Goal: Navigation & Orientation: Find specific page/section

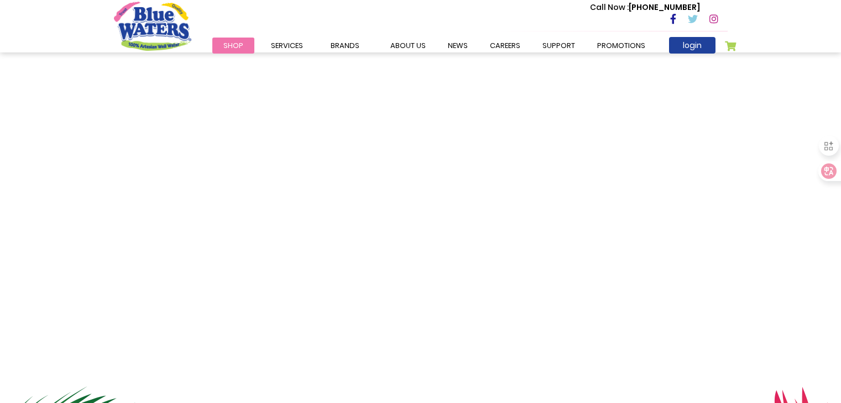
scroll to position [276, 0]
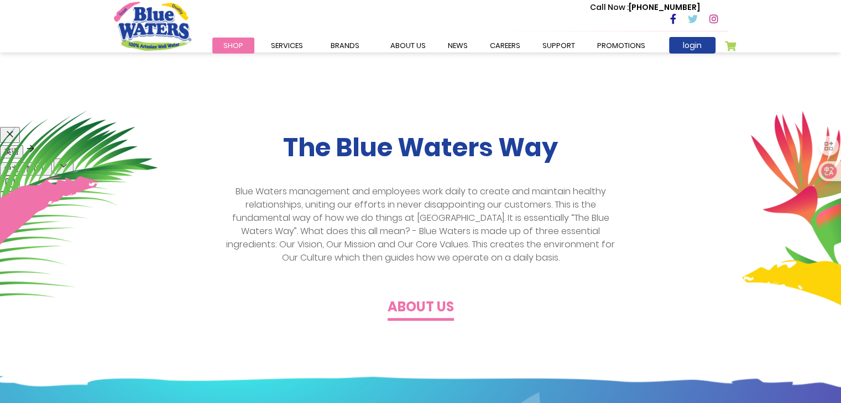
click at [52, 162] on button "中文（简体）" at bounding box center [26, 168] width 52 height 13
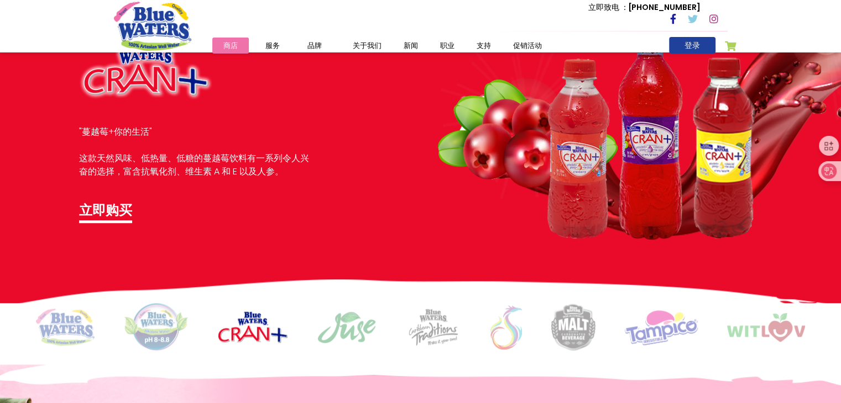
scroll to position [608, 0]
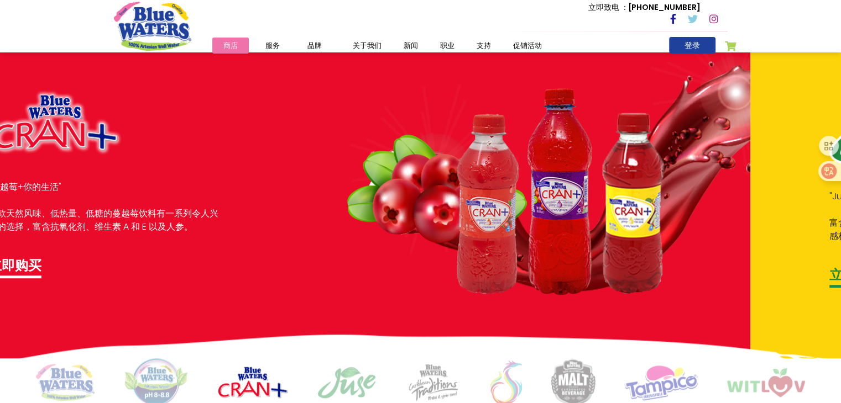
drag, startPoint x: 710, startPoint y: 167, endPoint x: 393, endPoint y: 196, distance: 318.0
click at [431, 189] on img at bounding box center [548, 151] width 403 height 288
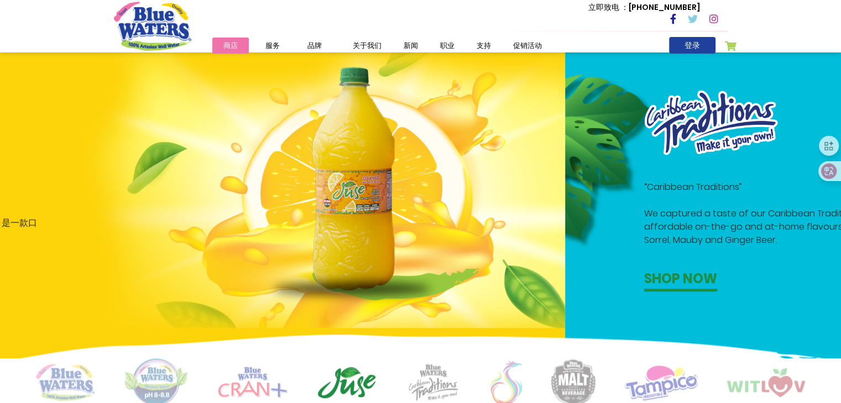
drag, startPoint x: 693, startPoint y: 151, endPoint x: 361, endPoint y: 172, distance: 332.8
click at [361, 172] on img at bounding box center [325, 189] width 479 height 277
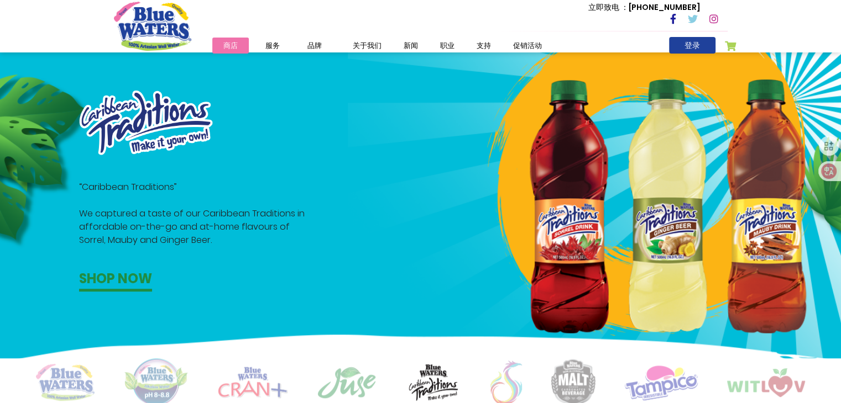
drag, startPoint x: 570, startPoint y: 150, endPoint x: 179, endPoint y: 150, distance: 391.3
click at [354, 150] on div at bounding box center [601, 191] width 495 height 202
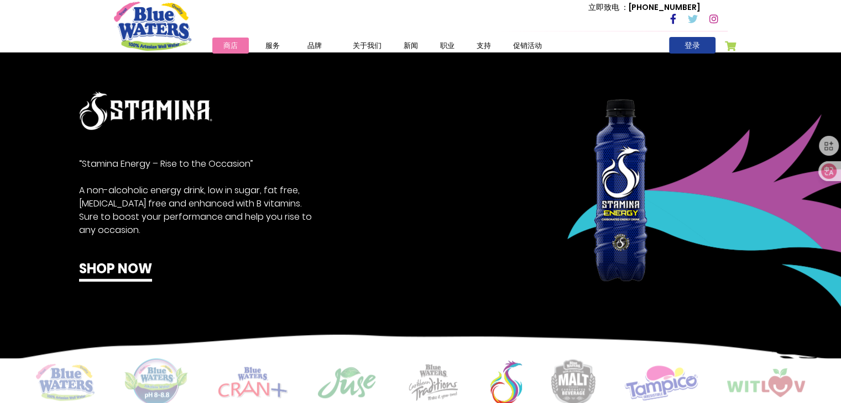
drag, startPoint x: 574, startPoint y: 151, endPoint x: 185, endPoint y: 151, distance: 389.1
click at [523, 151] on img at bounding box center [681, 236] width 317 height 292
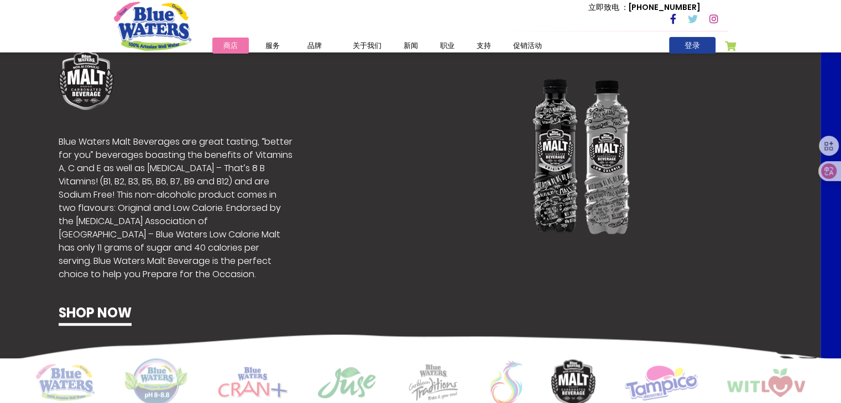
drag, startPoint x: 503, startPoint y: 139, endPoint x: 148, endPoint y: 134, distance: 355.4
click at [333, 139] on div at bounding box center [580, 194] width 495 height 264
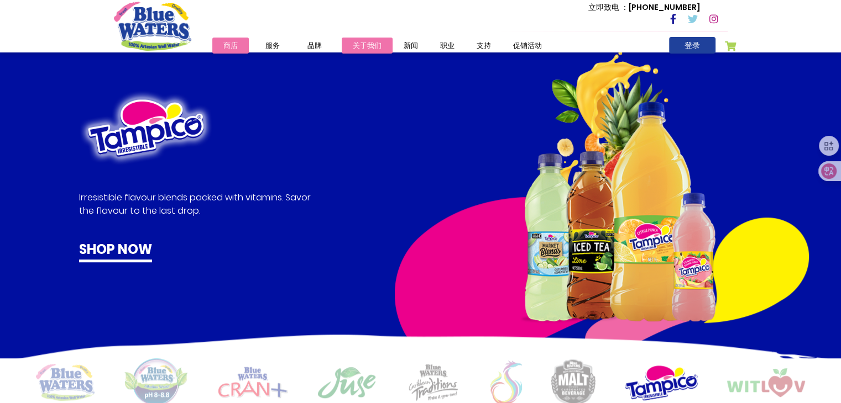
click at [364, 44] on link "关于我们" at bounding box center [367, 46] width 51 height 16
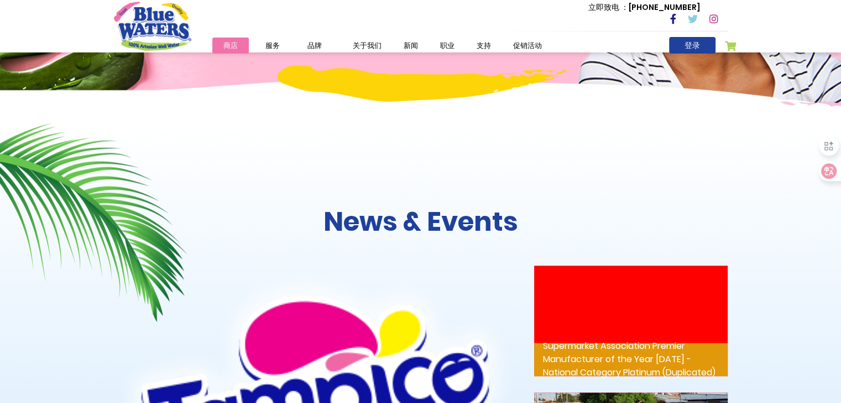
scroll to position [1442, 0]
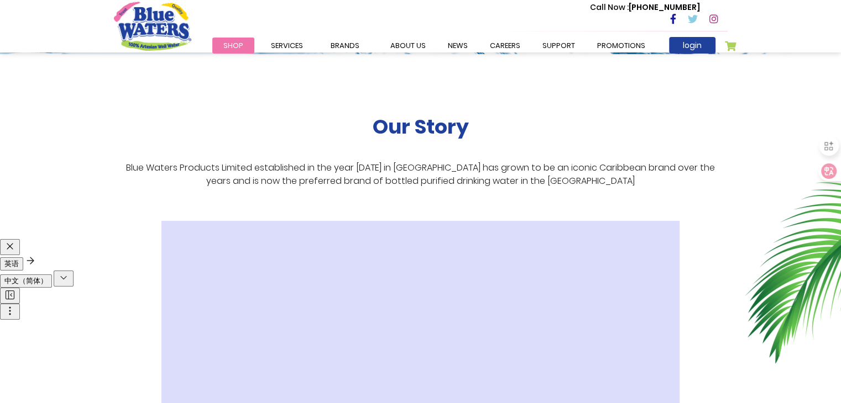
scroll to position [166, 0]
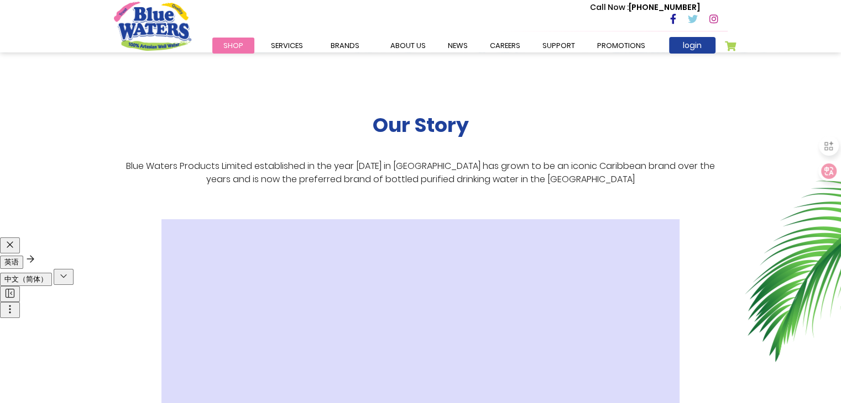
click at [48, 275] on span "中文（简体）" at bounding box center [25, 279] width 43 height 8
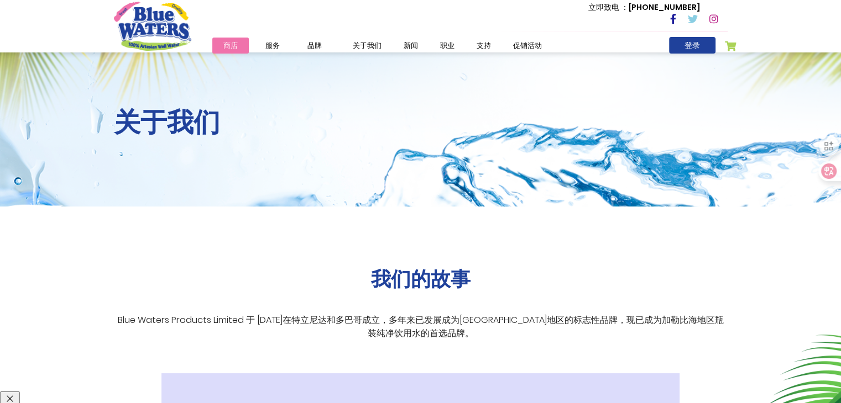
scroll to position [0, 0]
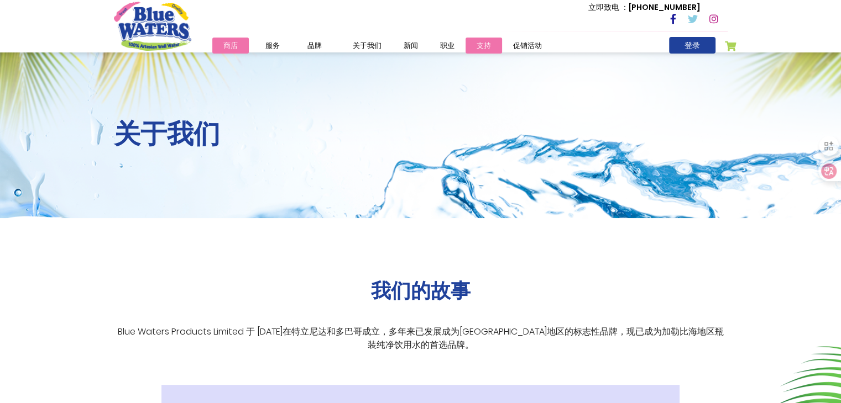
click at [478, 43] on link "支持" at bounding box center [483, 46] width 36 height 16
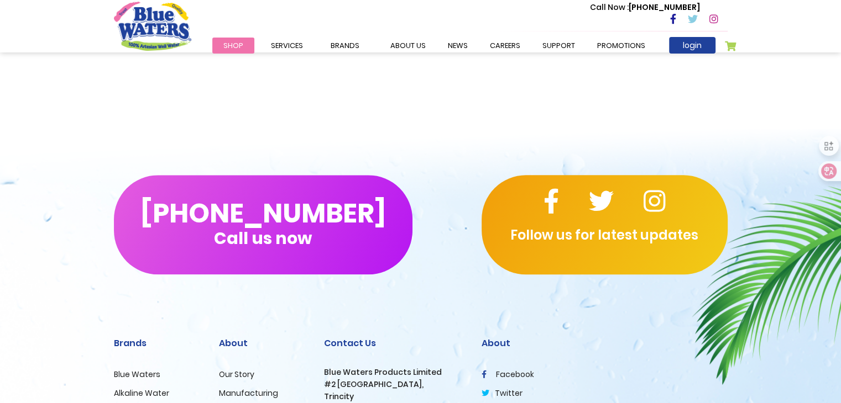
scroll to position [1326, 0]
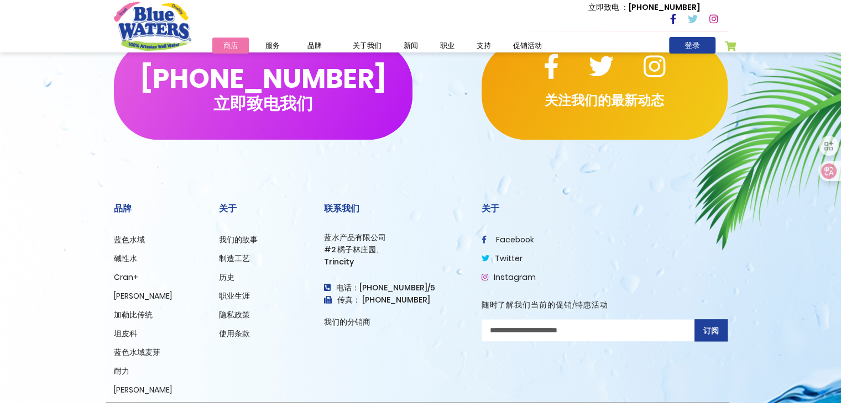
scroll to position [1334, 0]
